Goal: Task Accomplishment & Management: Use online tool/utility

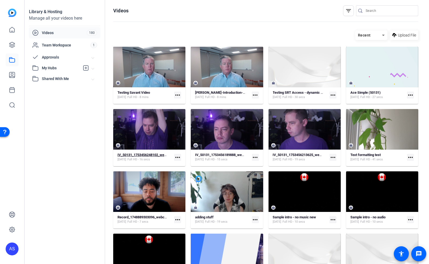
click at [145, 153] on strong "IV_50131_1753456248102_webcam" at bounding box center [144, 155] width 55 height 4
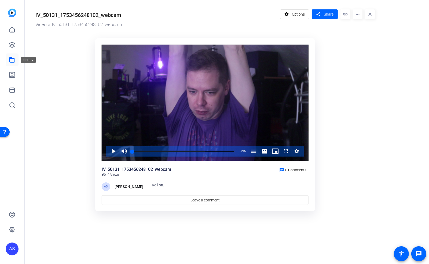
click at [14, 62] on icon at bounding box center [11, 59] width 5 height 5
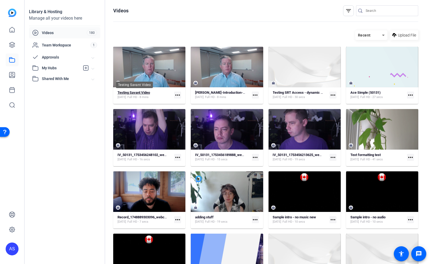
click at [141, 93] on strong "Testing Savant Video" at bounding box center [133, 92] width 32 height 4
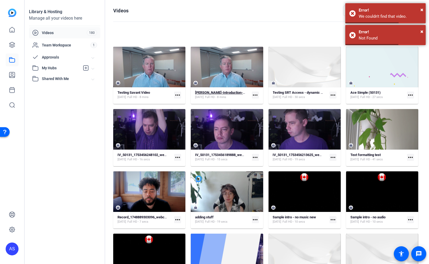
click at [230, 92] on strong "Rob-Morrison-Introduction-to-Transitioning-Clients-to-Transitioning-Clients-to-…" at bounding box center [300, 92] width 210 height 4
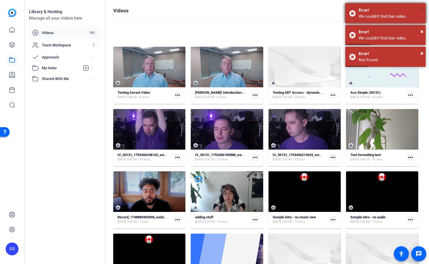
click at [422, 9] on span "×" at bounding box center [421, 9] width 3 height 6
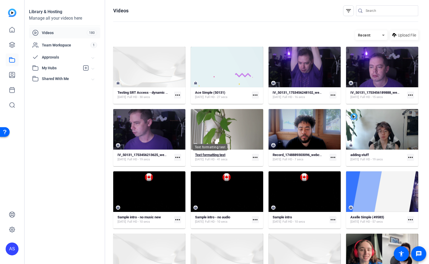
click at [219, 153] on strong "Text formatting test" at bounding box center [210, 155] width 30 height 4
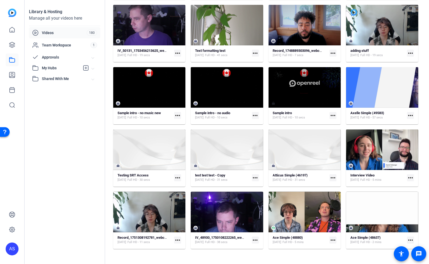
scroll to position [107, 0]
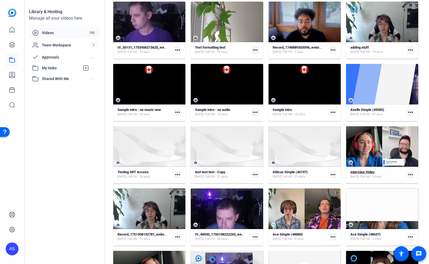
click at [356, 172] on strong "Interview Video" at bounding box center [362, 172] width 24 height 4
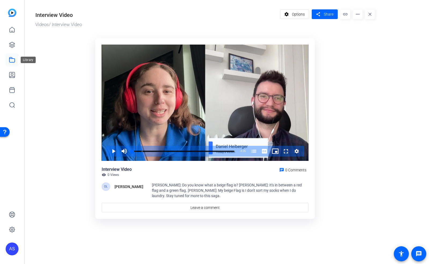
click at [13, 60] on icon at bounding box center [12, 60] width 6 height 6
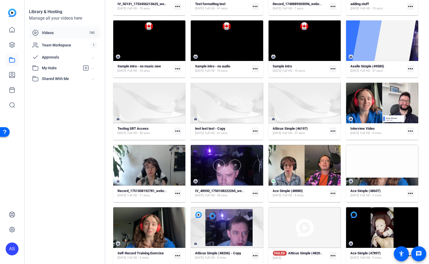
scroll to position [152, 0]
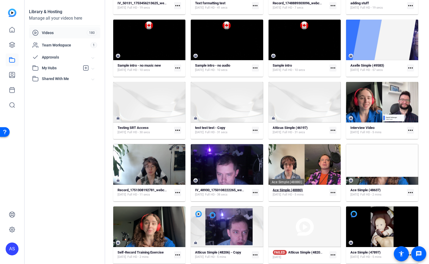
click at [283, 188] on strong "Ace Simple (48880)" at bounding box center [288, 190] width 30 height 4
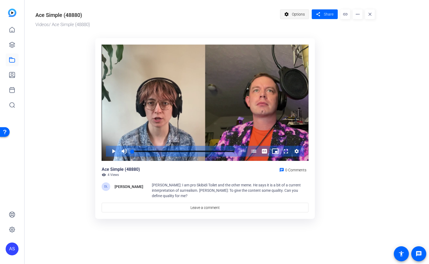
click at [297, 14] on span "Options" at bounding box center [298, 14] width 13 height 10
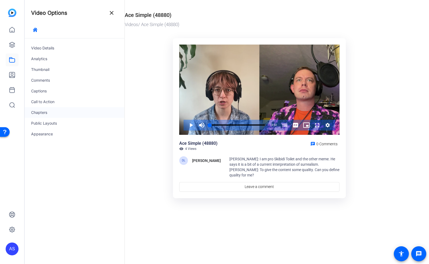
click at [40, 109] on div "Chapters" at bounding box center [75, 112] width 100 height 11
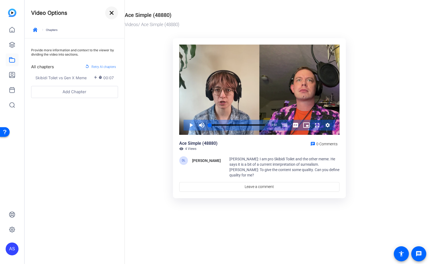
click at [113, 13] on mat-icon "close" at bounding box center [111, 13] width 6 height 6
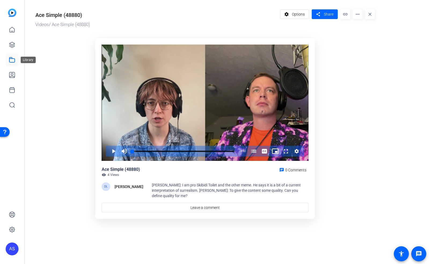
click at [11, 59] on icon at bounding box center [12, 60] width 6 height 6
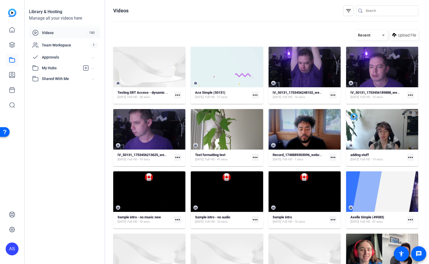
scroll to position [152, 0]
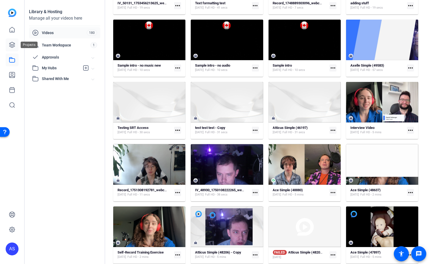
click at [13, 45] on icon at bounding box center [12, 45] width 6 height 6
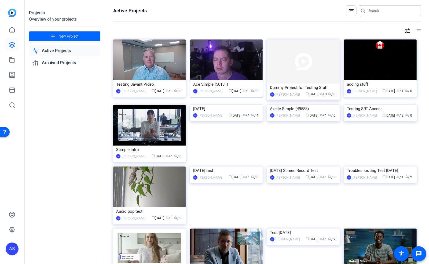
click at [214, 84] on div "Ace Simple (50131)" at bounding box center [226, 84] width 67 height 8
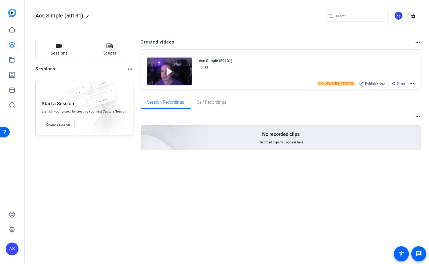
click at [413, 84] on mat-icon "more_horiz" at bounding box center [411, 83] width 6 height 6
click at [390, 90] on span "Edit in Creator" at bounding box center [392, 89] width 37 height 6
click at [12, 63] on link at bounding box center [12, 59] width 13 height 13
